Goal: Information Seeking & Learning: Learn about a topic

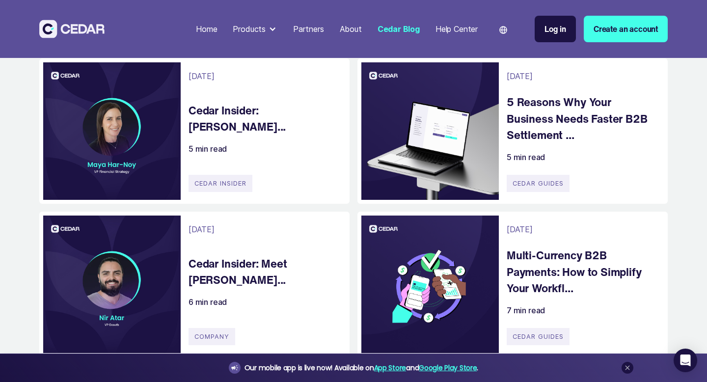
scroll to position [242, 0]
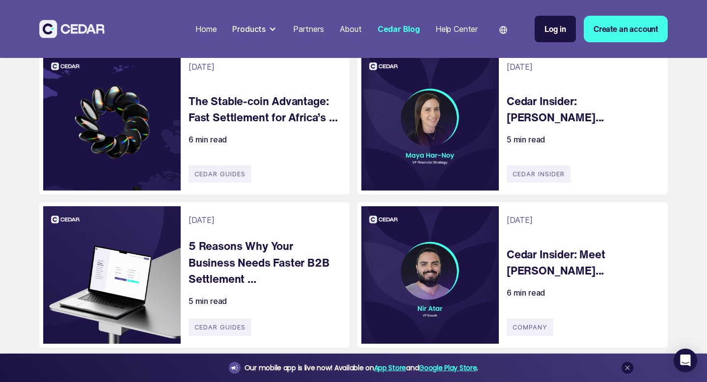
scroll to position [251, 0]
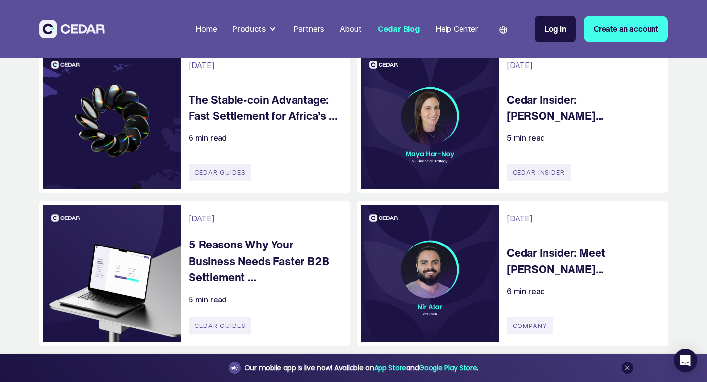
click at [27, 380] on div "Our mobile app is live now! Available on App Store and Google Play Store ." at bounding box center [353, 368] width 707 height 28
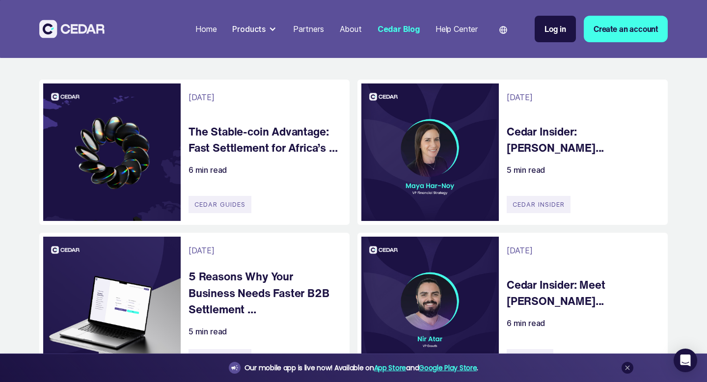
scroll to position [219, 0]
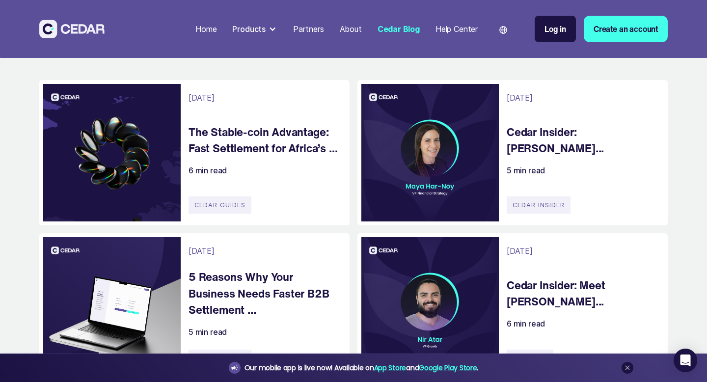
click at [131, 137] on div "Email Form 2" at bounding box center [112, 153] width 138 height 138
click at [208, 141] on h4 "The Stable-coin Advantage: Fast Settlement for Africa’s ..." at bounding box center [264, 140] width 151 height 33
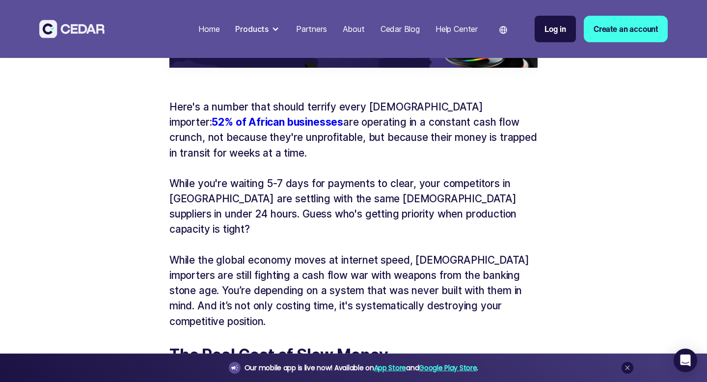
scroll to position [476, 0]
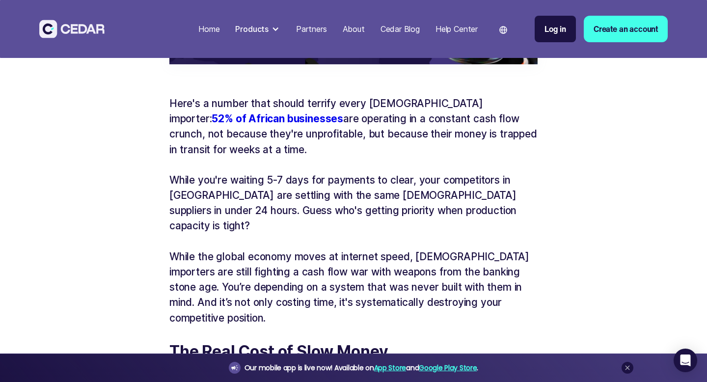
click at [451, 102] on p "Here's a number that should terrify every African importer: 52% of African busi…" at bounding box center [353, 126] width 368 height 61
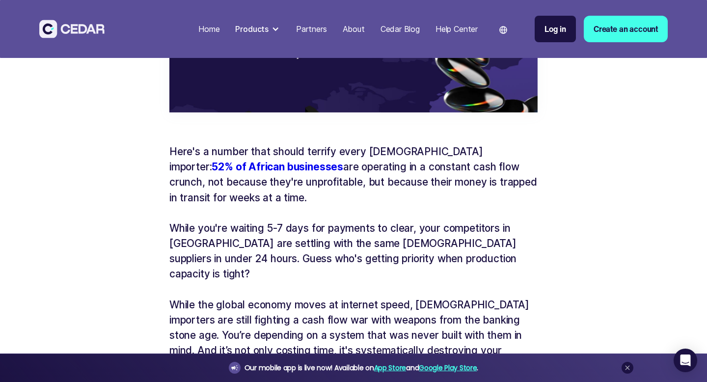
scroll to position [361, 0]
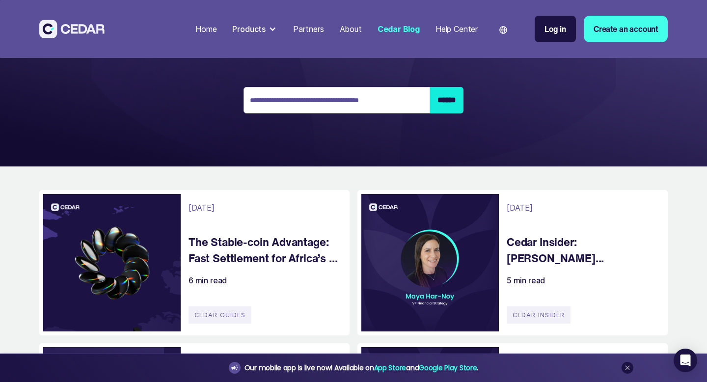
scroll to position [129, 0]
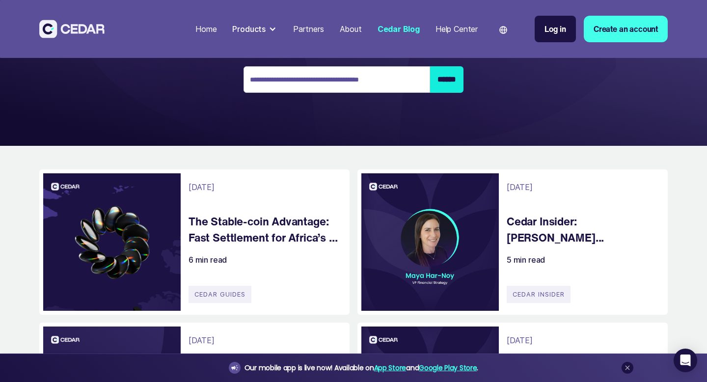
click at [250, 238] on h4 "The Stable-coin Advantage: Fast Settlement for Africa’s ..." at bounding box center [264, 229] width 151 height 33
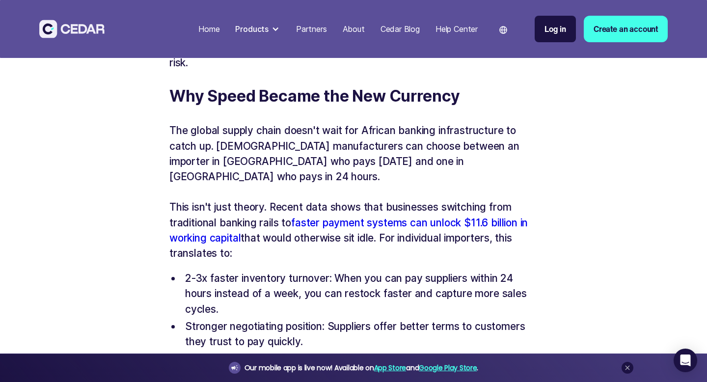
scroll to position [1160, 0]
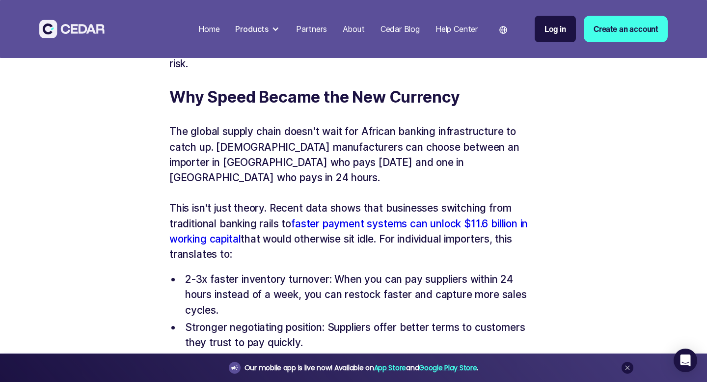
drag, startPoint x: 169, startPoint y: 112, endPoint x: 308, endPoint y: 222, distance: 177.6
copy div "The global supply chain doesn't wait for African banking infrastructure to catc…"
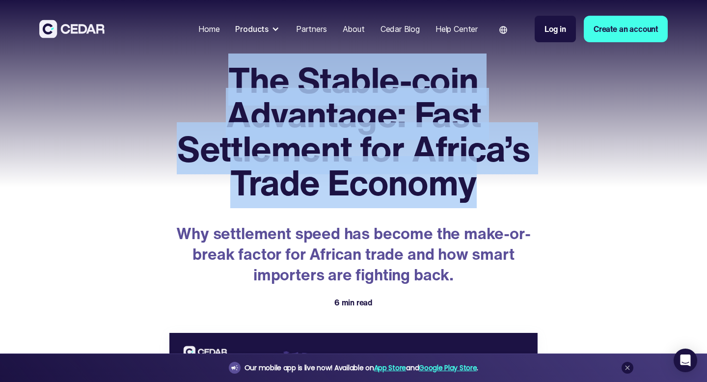
drag, startPoint x: 236, startPoint y: 69, endPoint x: 477, endPoint y: 190, distance: 269.7
click at [477, 190] on h1 "The Stable-coin Advantage: Fast Settlement for Africa’s Trade Economy" at bounding box center [353, 131] width 368 height 137
copy h1 "The Stable-coin Advantage: Fast Settlement for Africa’s Trade Economy"
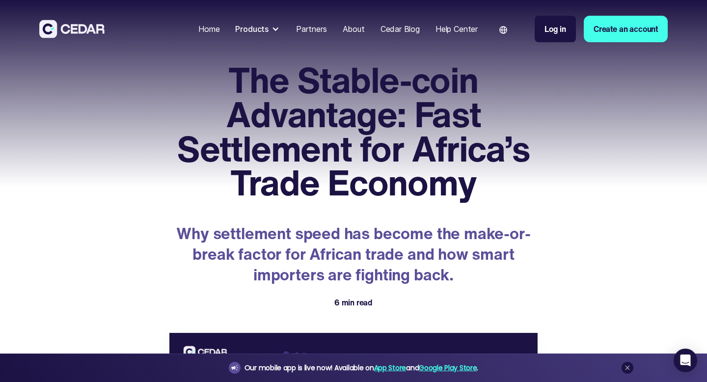
click at [240, 256] on p "Why settlement speed has become the make-or-break factor for African trade and …" at bounding box center [353, 253] width 368 height 61
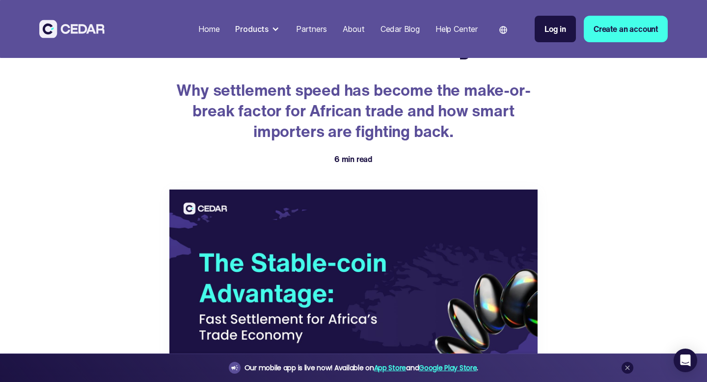
scroll to position [148, 0]
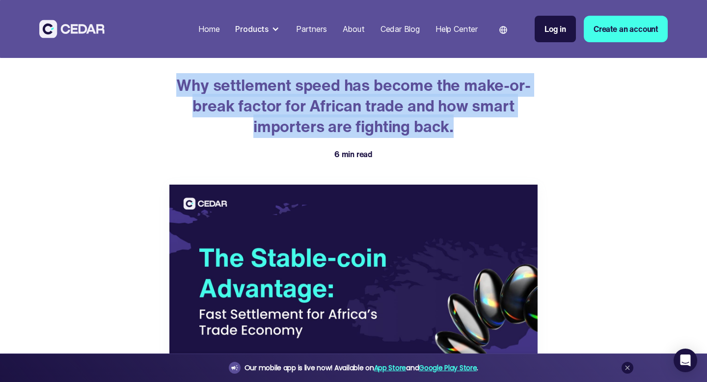
drag, startPoint x: 176, startPoint y: 79, endPoint x: 458, endPoint y: 125, distance: 286.1
click at [458, 125] on p "Why settlement speed has become the make-or-break factor for African trade and …" at bounding box center [353, 105] width 368 height 61
copy p "Why settlement speed has become the make-or-break factor for African trade and …"
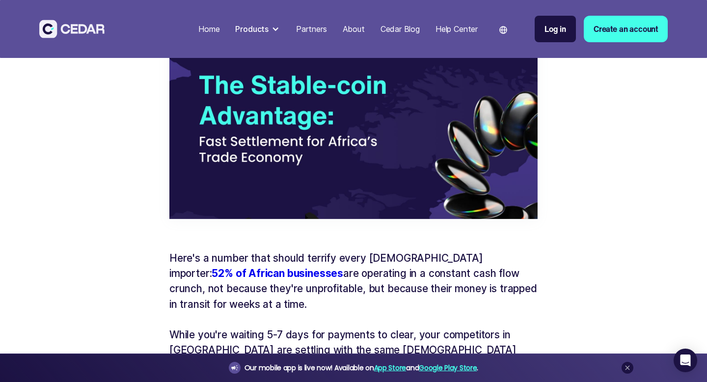
scroll to position [433, 0]
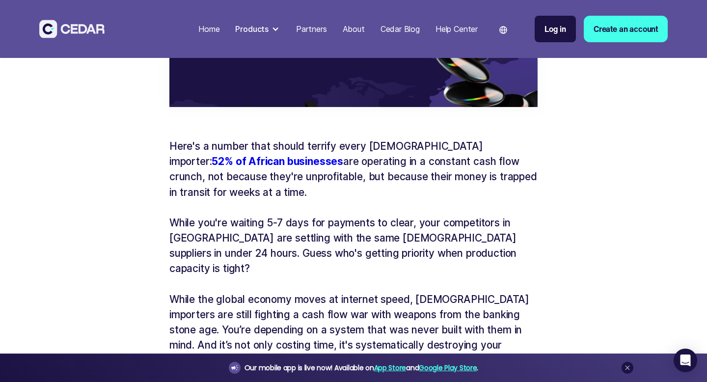
click at [170, 140] on p "Here's a number that should terrify every African importer: 52% of African busi…" at bounding box center [353, 168] width 368 height 61
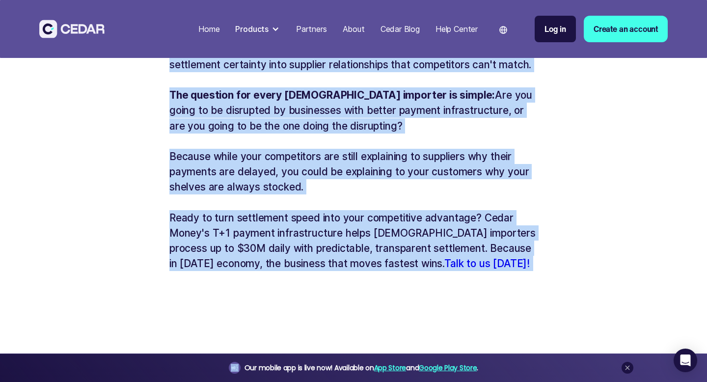
scroll to position [2739, 0]
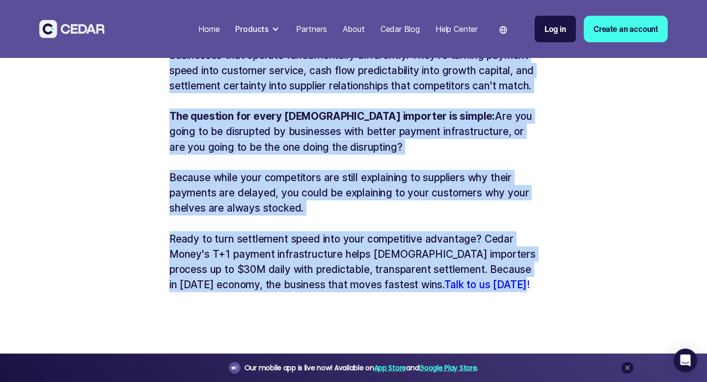
drag, startPoint x: 168, startPoint y: 143, endPoint x: 493, endPoint y: 269, distance: 348.3
copy div "Here's a number that should terrify every African importer: 52% of African busi…"
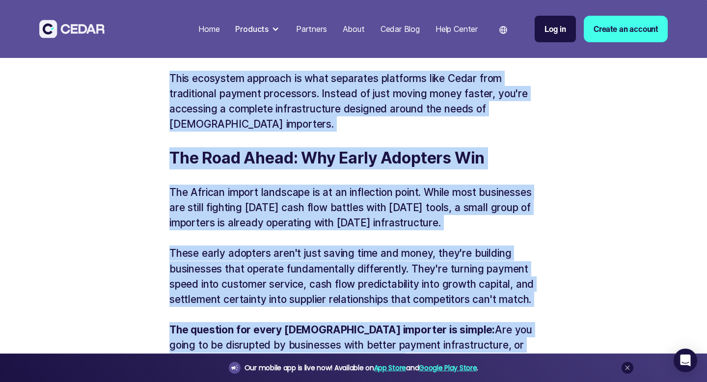
scroll to position [2516, 0]
